Goal: Communication & Community: Answer question/provide support

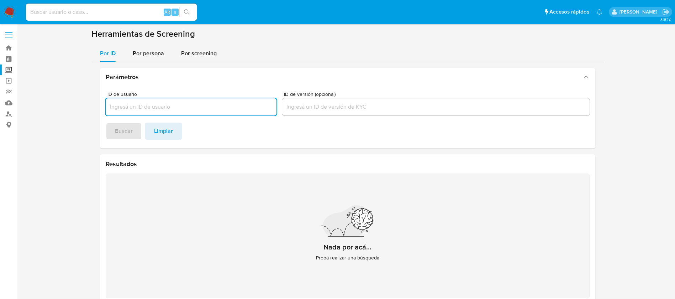
click at [8, 9] on img at bounding box center [10, 12] width 12 height 12
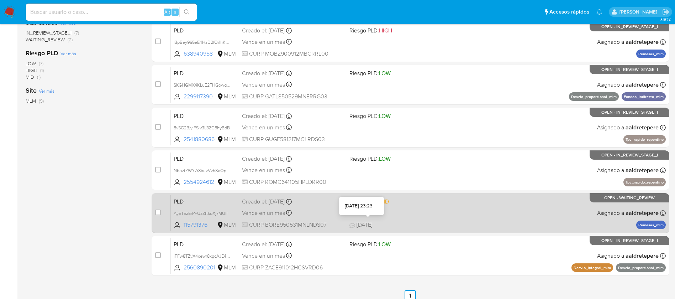
scroll to position [221, 0]
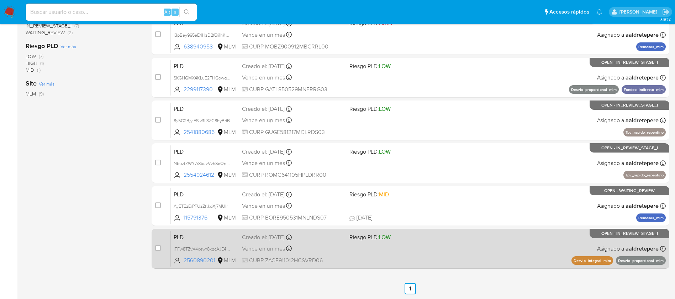
click at [413, 246] on div "PLD jFFw8TZyX4cewr8xgcAJE42M 2560890201 MLM Riesgo PLD: LOW Creado el: 12/08/20…" at bounding box center [418, 248] width 495 height 36
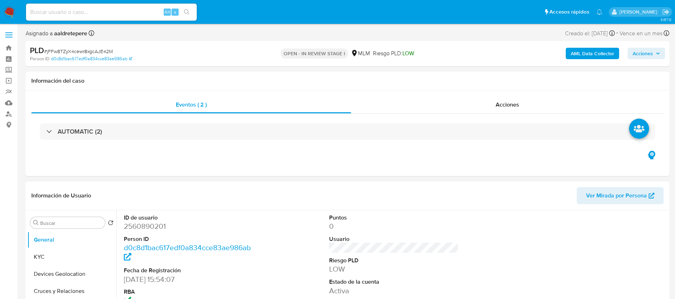
select select "10"
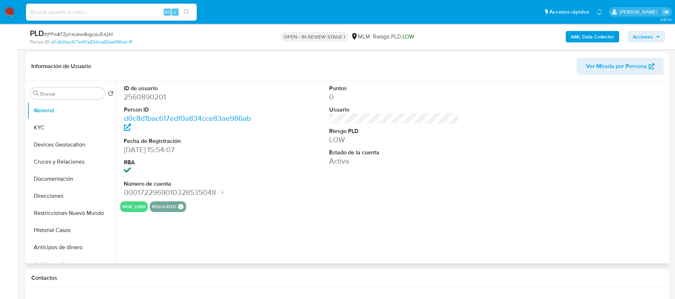
scroll to position [107, 0]
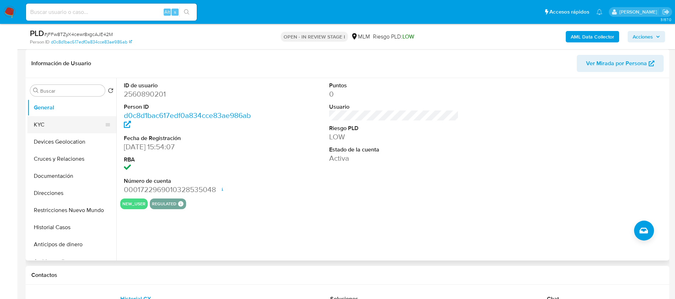
click at [64, 122] on button "KYC" at bounding box center [68, 124] width 83 height 17
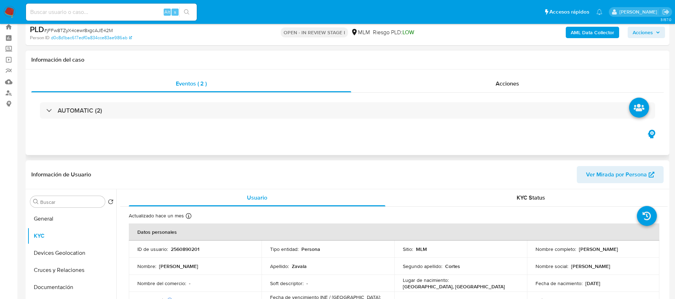
scroll to position [0, 0]
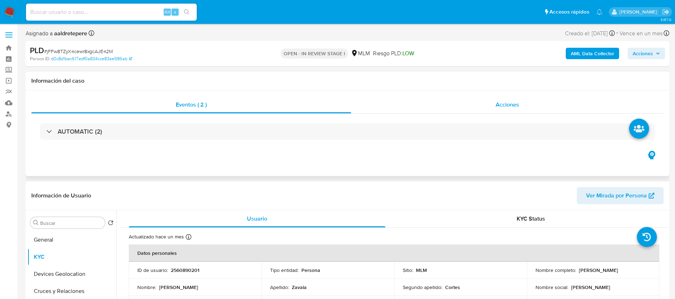
click at [513, 101] on span "Acciones" at bounding box center [507, 104] width 23 height 8
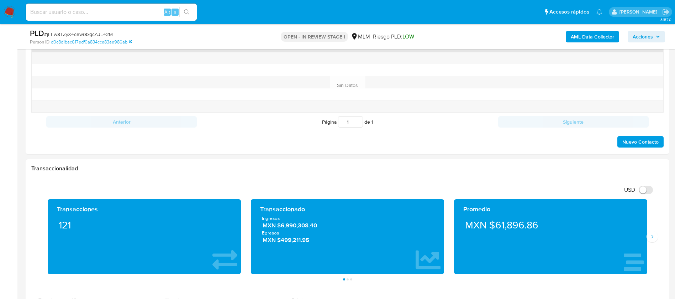
scroll to position [267, 0]
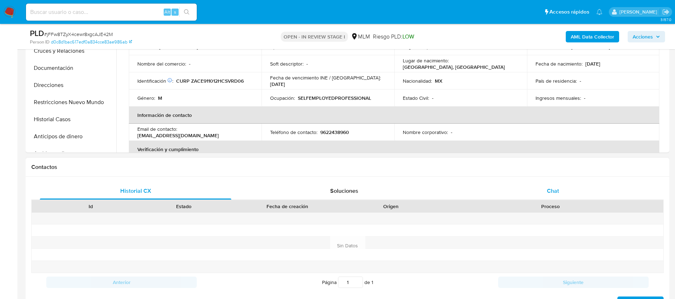
click at [548, 195] on div "Chat" at bounding box center [552, 190] width 191 height 17
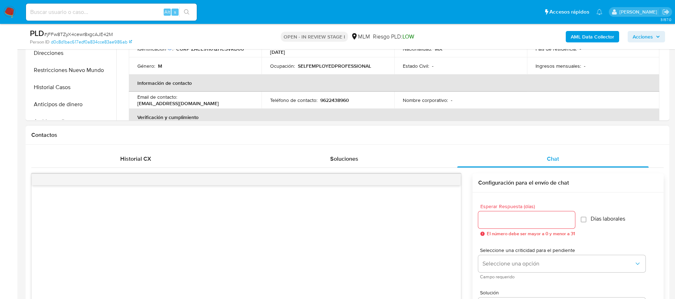
scroll to position [320, 0]
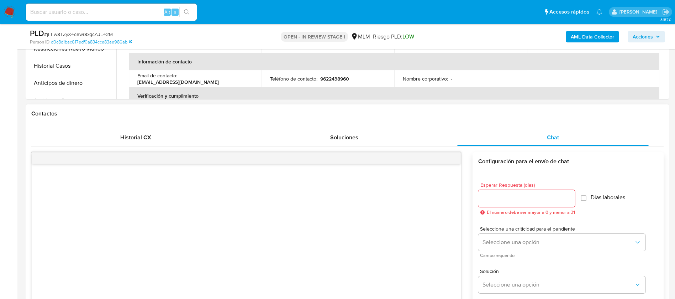
click at [504, 194] on input "Esperar Respuesta (días)" at bounding box center [526, 198] width 97 height 9
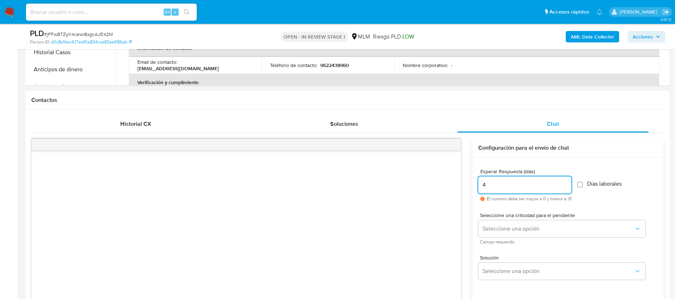
scroll to position [374, 0]
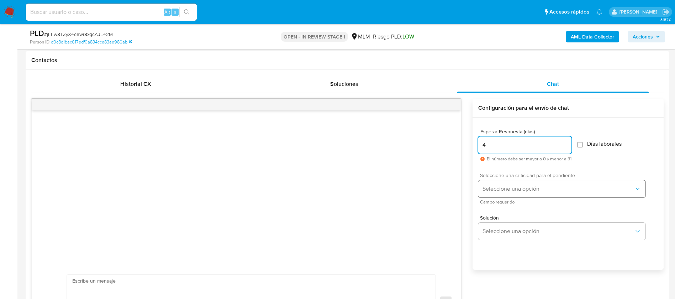
type input "4"
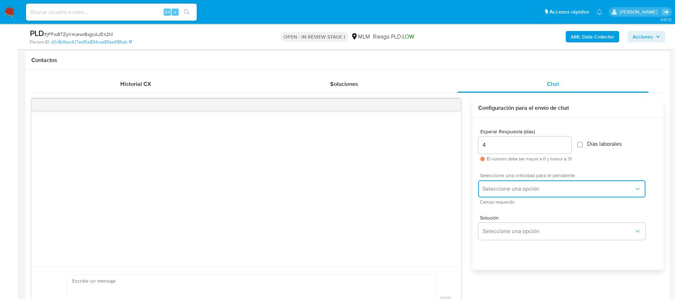
click at [508, 192] on button "Seleccione una opción" at bounding box center [561, 188] width 167 height 17
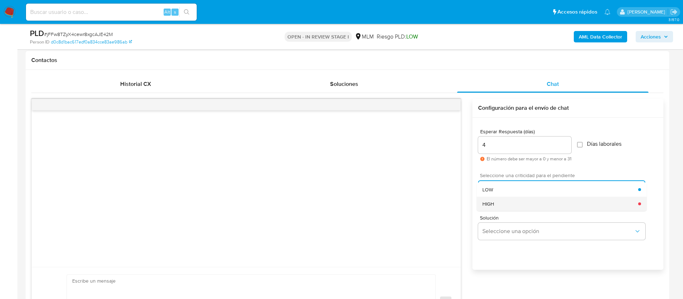
click at [500, 204] on div "HIGH" at bounding box center [561, 203] width 156 height 14
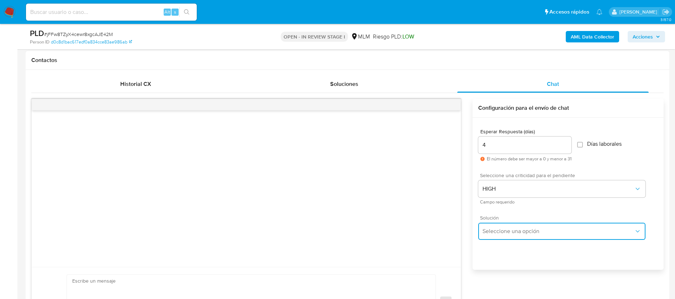
click at [500, 238] on button "Seleccione una opción" at bounding box center [561, 230] width 167 height 17
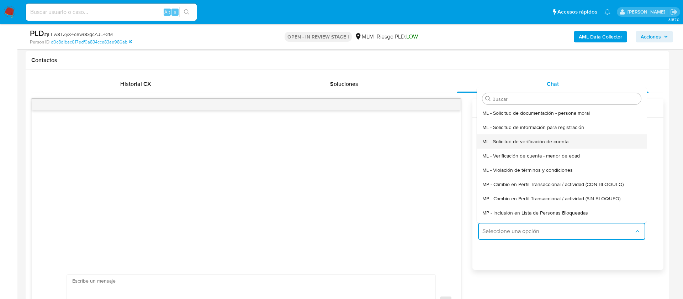
click at [516, 138] on span "ML - Solicitud de verificación de cuenta" at bounding box center [526, 141] width 86 height 6
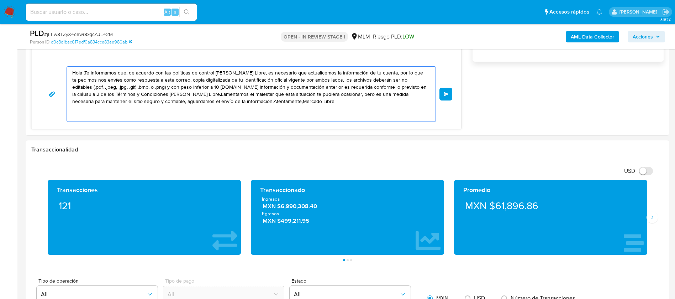
drag, startPoint x: 295, startPoint y: 104, endPoint x: 0, endPoint y: 6, distance: 311.4
click at [0, 6] on div "Pausado Ver notificaciones Alt s Accesos rápidos Presiona las siguientes teclas…" at bounding box center [337, 231] width 675 height 1626
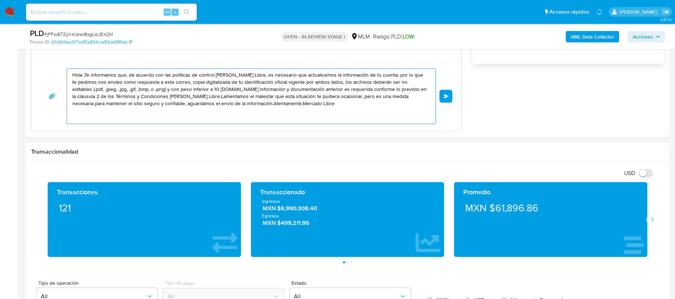
paste textarea "ESTIMADO EDUARDO ZAVALA CORTES Te comunicamos que se ha identificado un cambio …"
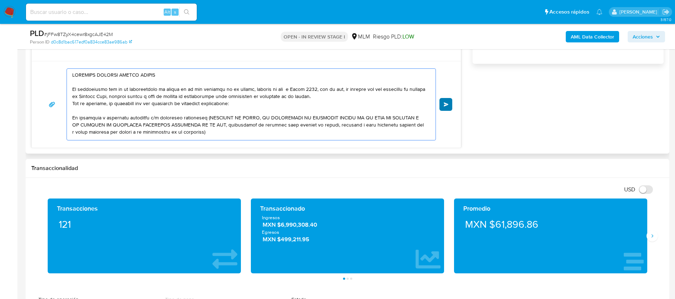
type textarea "ESTIMADO EDUARDO ZAVALA CORTES Te comunicamos que se ha identificado un cambio …"
drag, startPoint x: 447, startPoint y: 103, endPoint x: 538, endPoint y: 123, distance: 93.6
click at [538, 123] on div "Enviar Configuración para el envío de chat Esperar Respuesta (días) 4 El número…" at bounding box center [347, 20] width 633 height 255
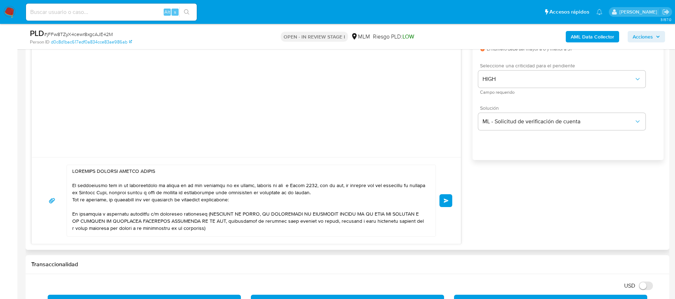
scroll to position [419, 0]
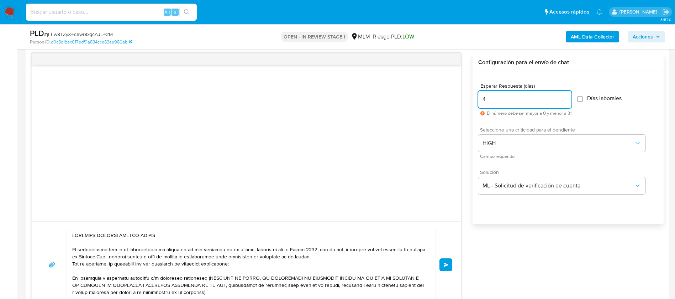
drag, startPoint x: 522, startPoint y: 99, endPoint x: 444, endPoint y: 96, distance: 78.0
click at [444, 96] on div "Enviar Configuración para el envío de chat Esperar Respuesta (días) 4 El número…" at bounding box center [347, 180] width 633 height 255
type input "5"
click at [449, 268] on button "Enviar" at bounding box center [446, 264] width 13 height 13
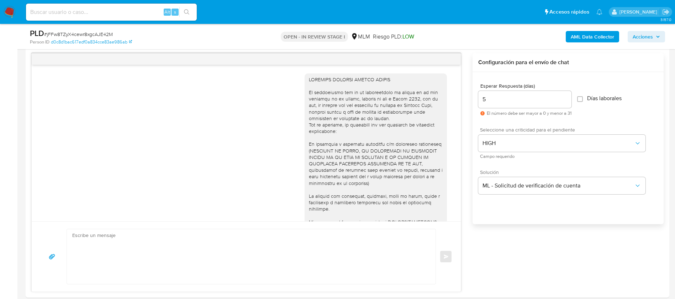
scroll to position [92, 0]
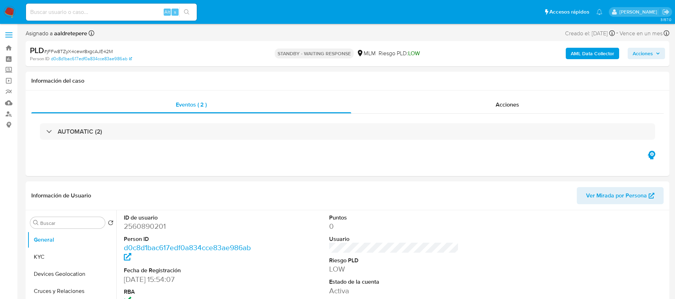
select select "10"
